Goal: Transaction & Acquisition: Download file/media

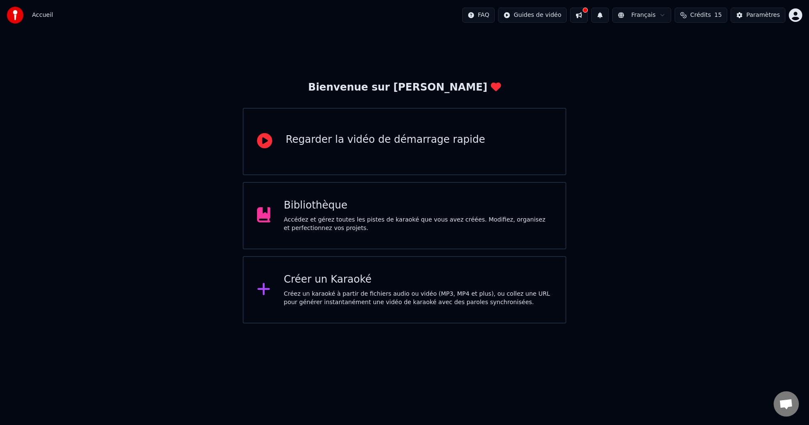
click at [384, 280] on div "Créer un Karaoké" at bounding box center [418, 279] width 268 height 13
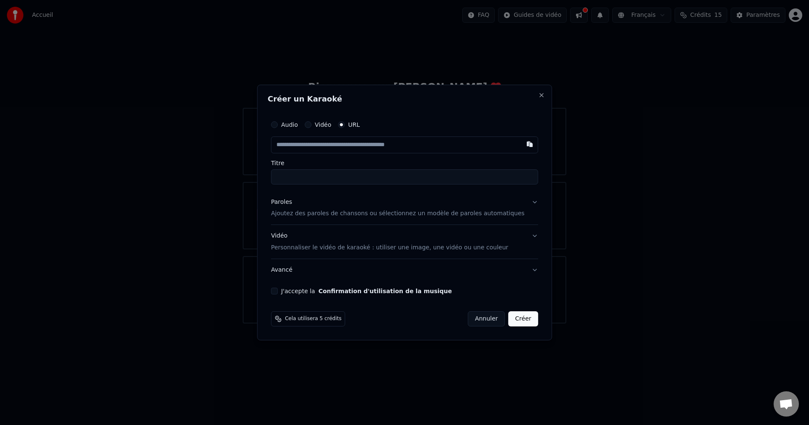
click at [329, 292] on button "Confirmation d'utilisation de la musique" at bounding box center [386, 291] width 134 height 6
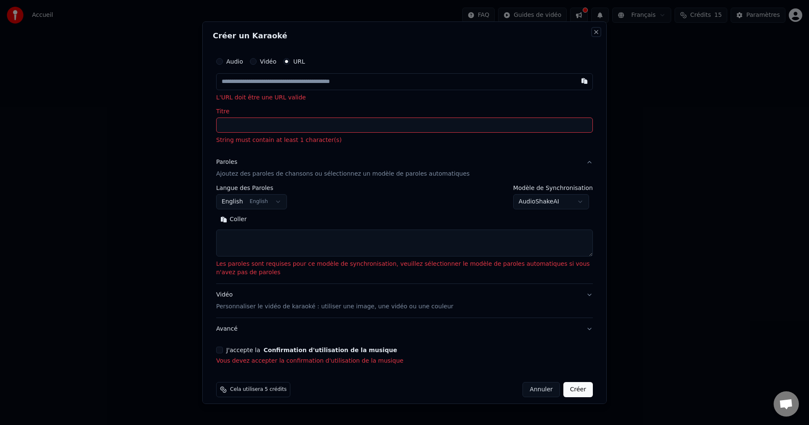
drag, startPoint x: 590, startPoint y: 32, endPoint x: 609, endPoint y: 28, distance: 19.0
click at [593, 32] on button "Close" at bounding box center [596, 31] width 7 height 7
select select
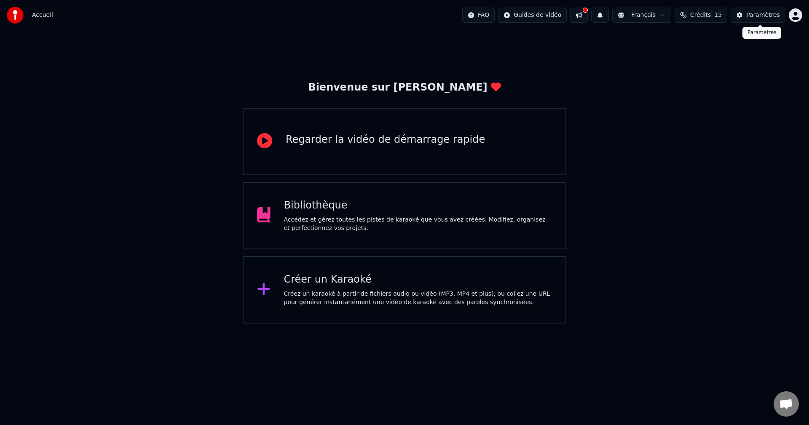
click at [754, 11] on div "Paramètres" at bounding box center [763, 15] width 34 height 8
click at [386, 228] on div "Accédez et gérez toutes les pistes de karaoké que vous avez créées. Modifiez, o…" at bounding box center [418, 224] width 268 height 17
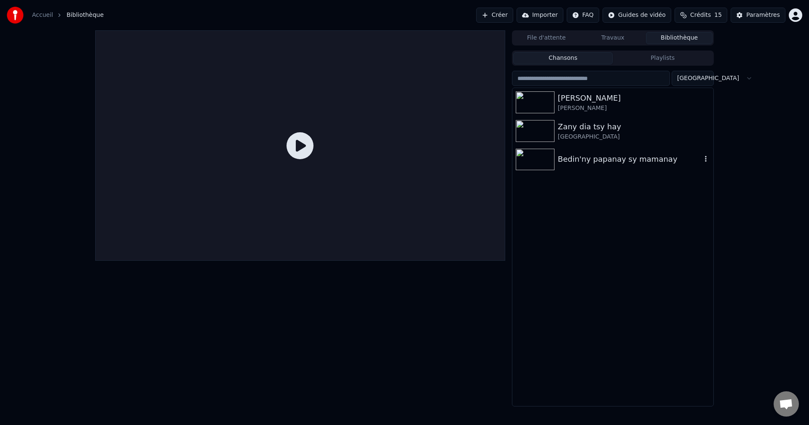
click at [705, 158] on icon "button" at bounding box center [706, 158] width 8 height 7
click at [596, 150] on div "Bedin'ny papanay sy mamanay" at bounding box center [612, 159] width 201 height 29
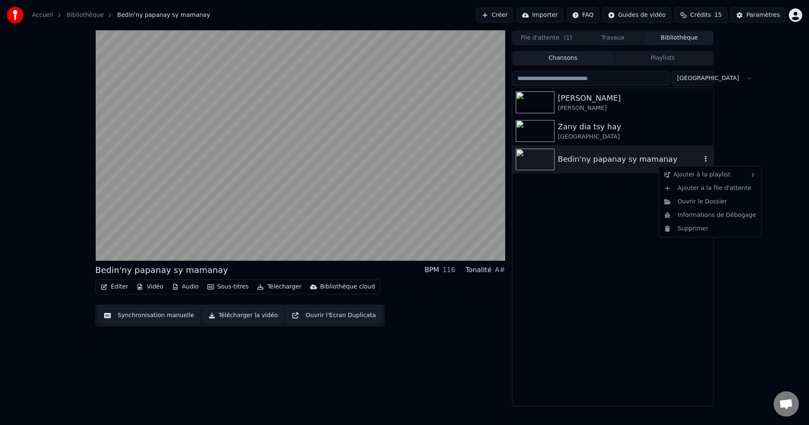
click at [707, 159] on icon "button" at bounding box center [706, 158] width 8 height 7
click at [702, 206] on div "Ouvrir le Dossier" at bounding box center [710, 201] width 99 height 13
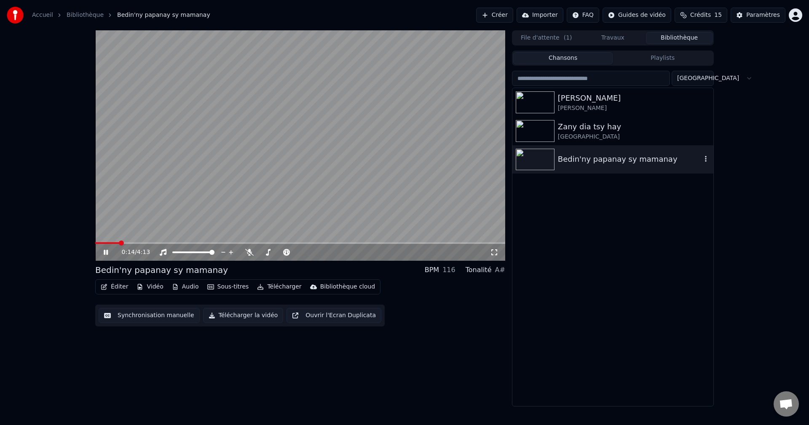
click at [104, 253] on icon at bounding box center [112, 252] width 20 height 7
click at [513, 14] on button "Créer" at bounding box center [494, 15] width 37 height 15
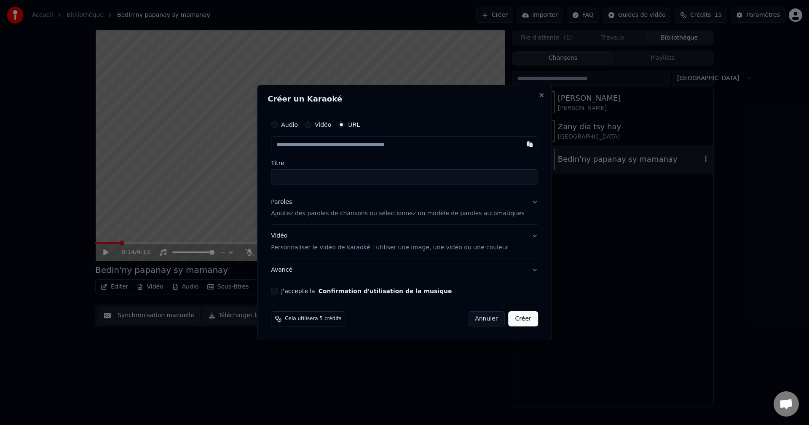
type input "**********"
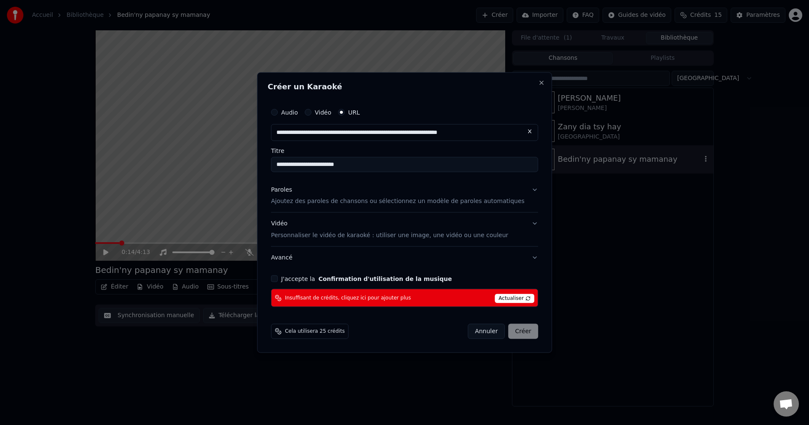
type input "**********"
click at [313, 280] on label "J'accepte la Confirmation d'utilisation de la musique" at bounding box center [366, 279] width 171 height 6
click at [278, 280] on button "J'accepte la Confirmation d'utilisation de la musique" at bounding box center [274, 279] width 7 height 7
click at [503, 329] on div "Annuler Créer" at bounding box center [503, 331] width 70 height 15
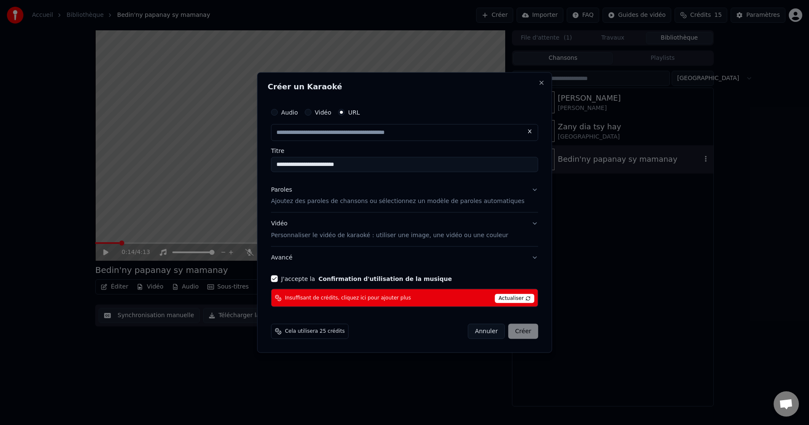
click at [486, 329] on button "Annuler" at bounding box center [486, 331] width 37 height 15
type input "**********"
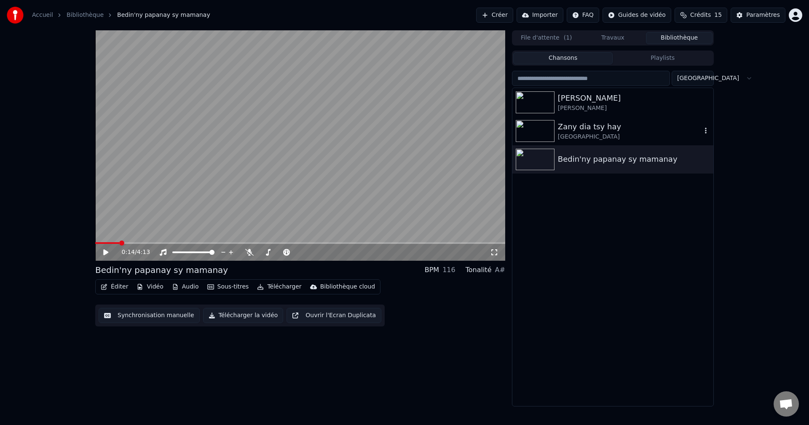
click at [590, 125] on div "Zany dia tsy hay" at bounding box center [630, 127] width 144 height 12
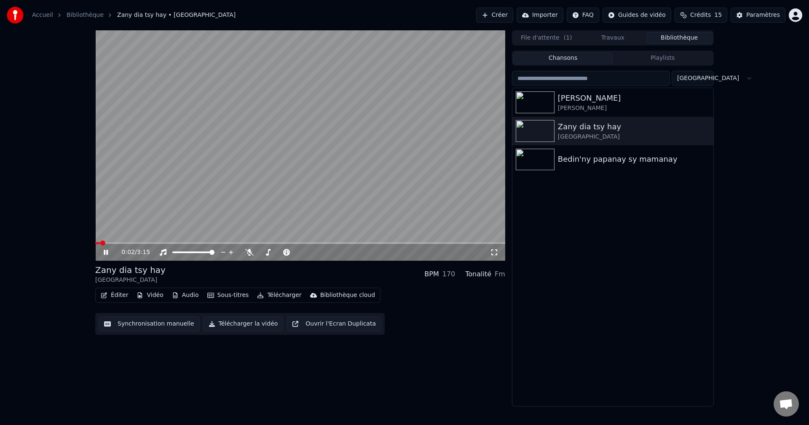
click at [279, 295] on button "Télécharger" at bounding box center [279, 295] width 51 height 12
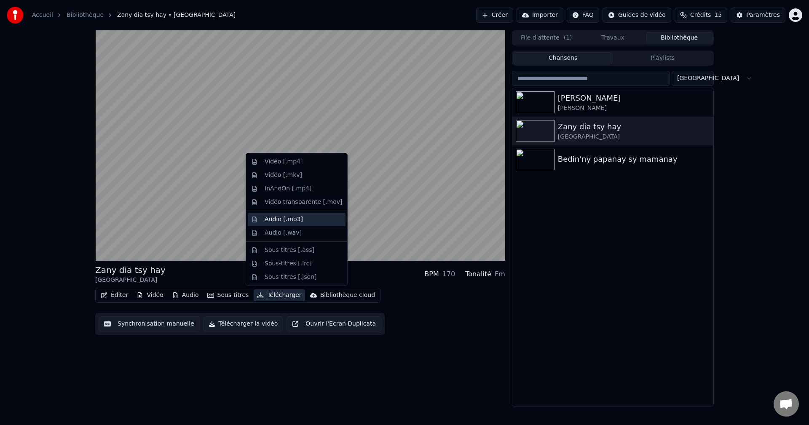
click at [305, 220] on div "Audio [.mp3]" at bounding box center [304, 219] width 78 height 8
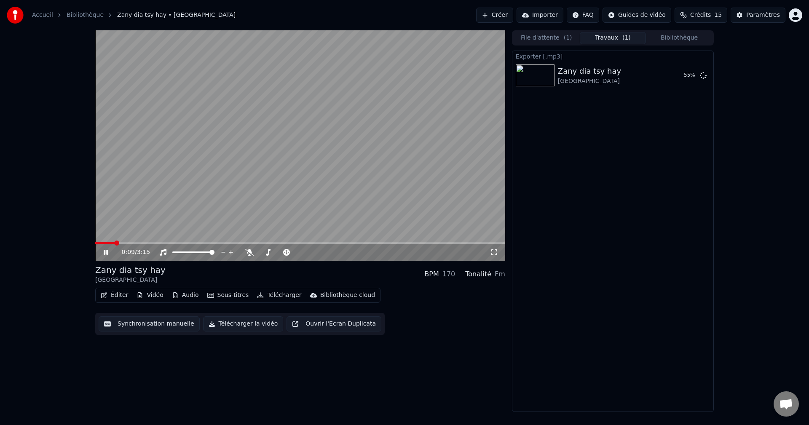
click at [106, 252] on icon at bounding box center [112, 252] width 20 height 7
click at [676, 76] on button "Afficher" at bounding box center [677, 75] width 37 height 15
